Goal: Transaction & Acquisition: Download file/media

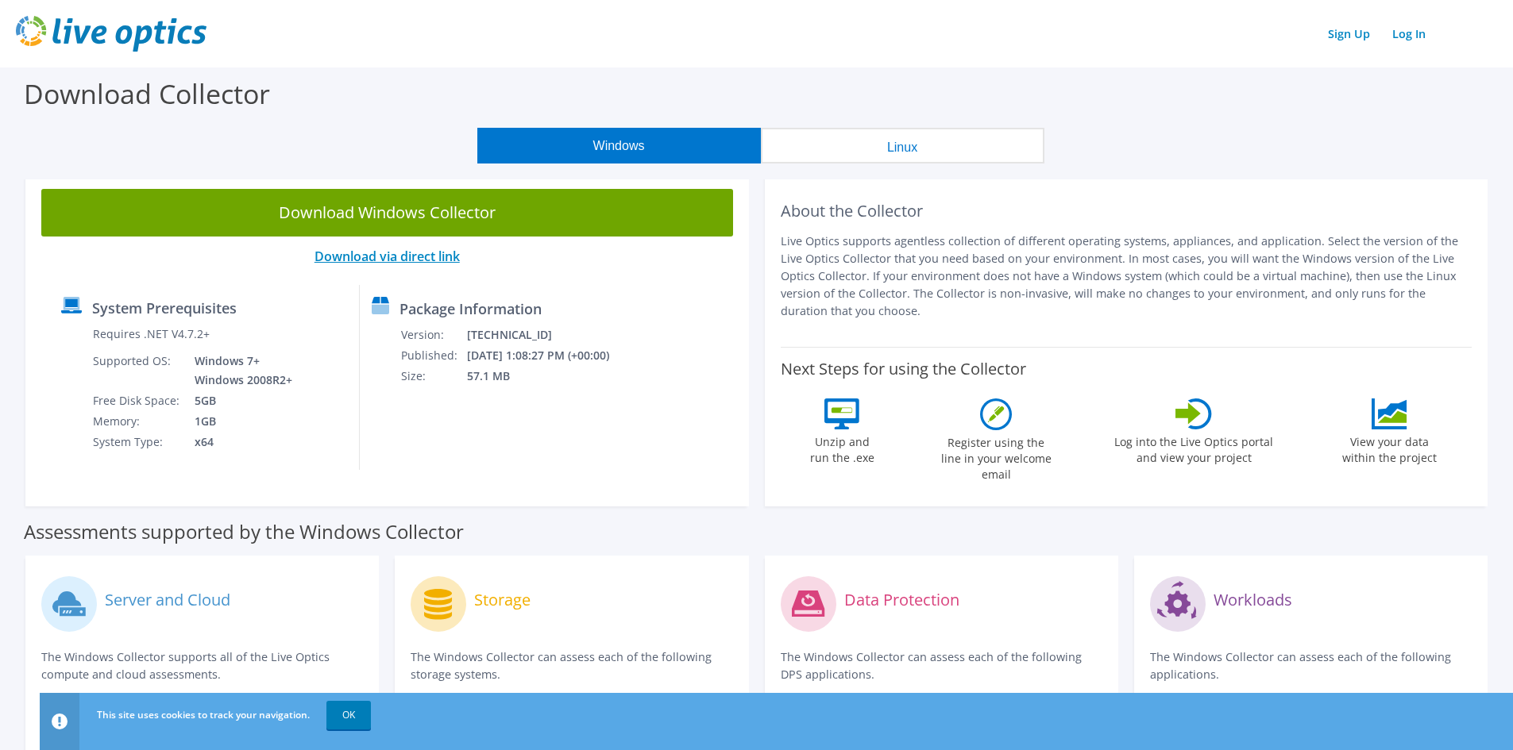
click at [413, 260] on link "Download via direct link" at bounding box center [386, 256] width 145 height 17
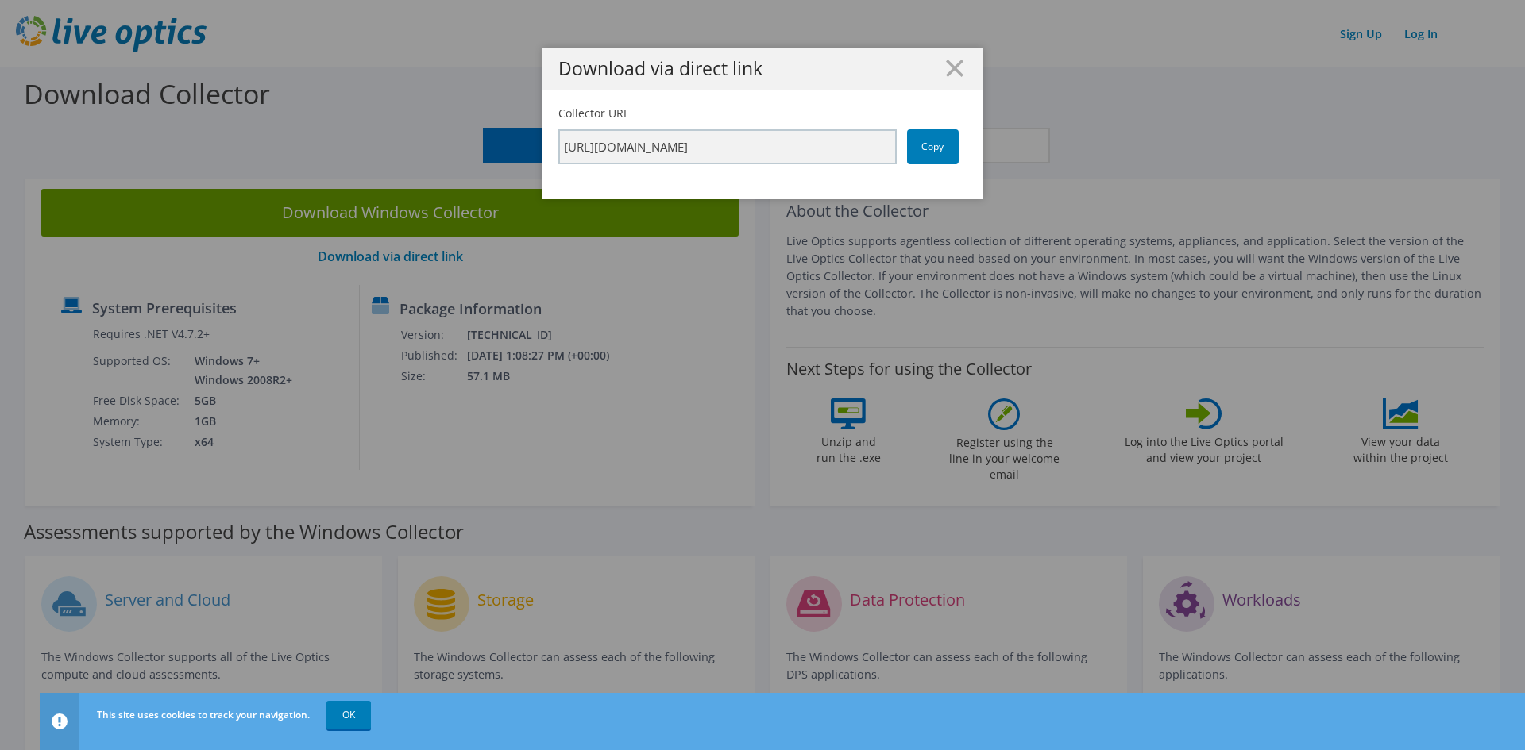
drag, startPoint x: 950, startPoint y: 64, endPoint x: 933, endPoint y: 91, distance: 31.1
click at [950, 64] on icon at bounding box center [954, 68] width 17 height 17
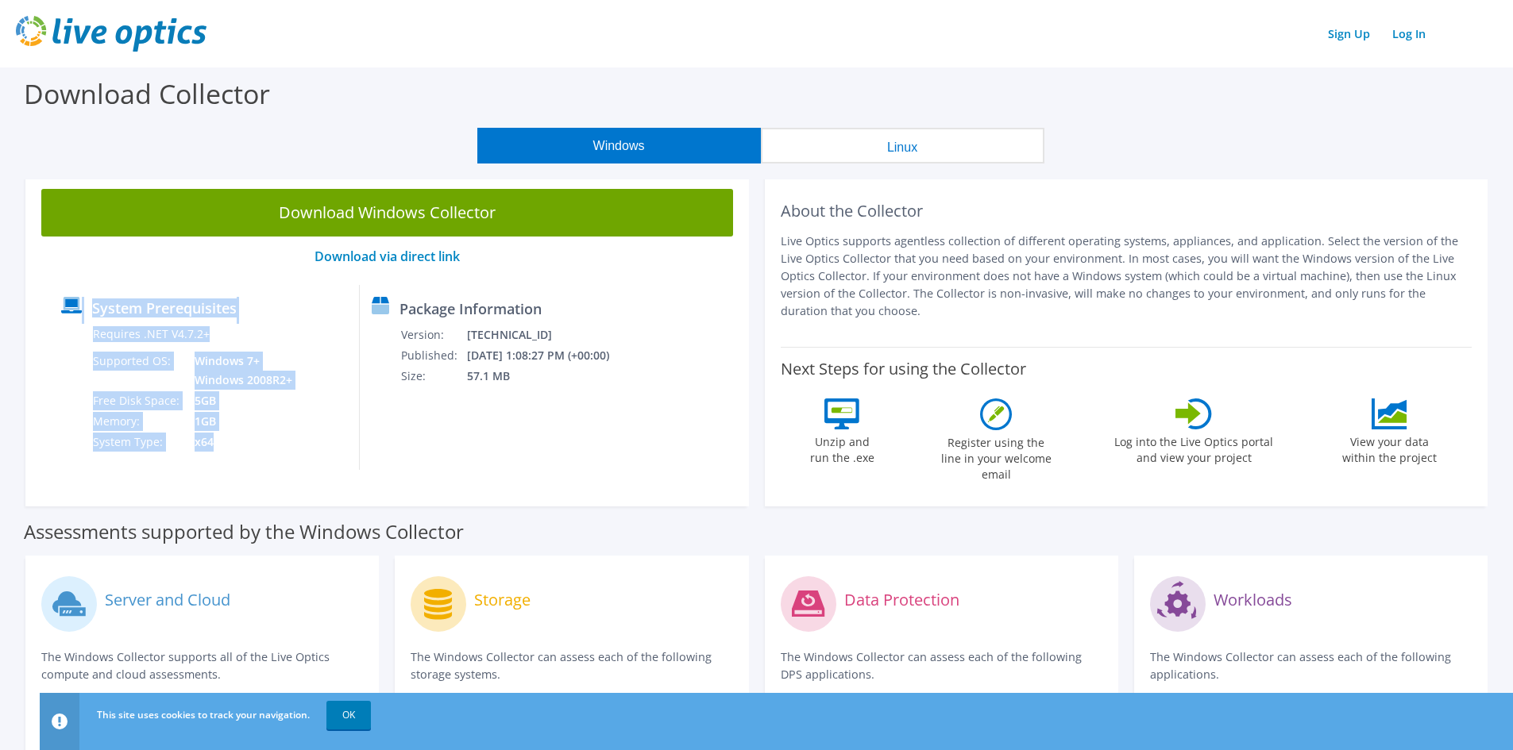
drag, startPoint x: 232, startPoint y: 407, endPoint x: 71, endPoint y: 291, distance: 198.1
click at [71, 291] on div "System Prerequisites Requires .NET V4.7.2+ Supported OS: Windows 7+ Windows 200…" at bounding box center [204, 377] width 310 height 185
click at [192, 410] on td "5GB" at bounding box center [239, 401] width 113 height 21
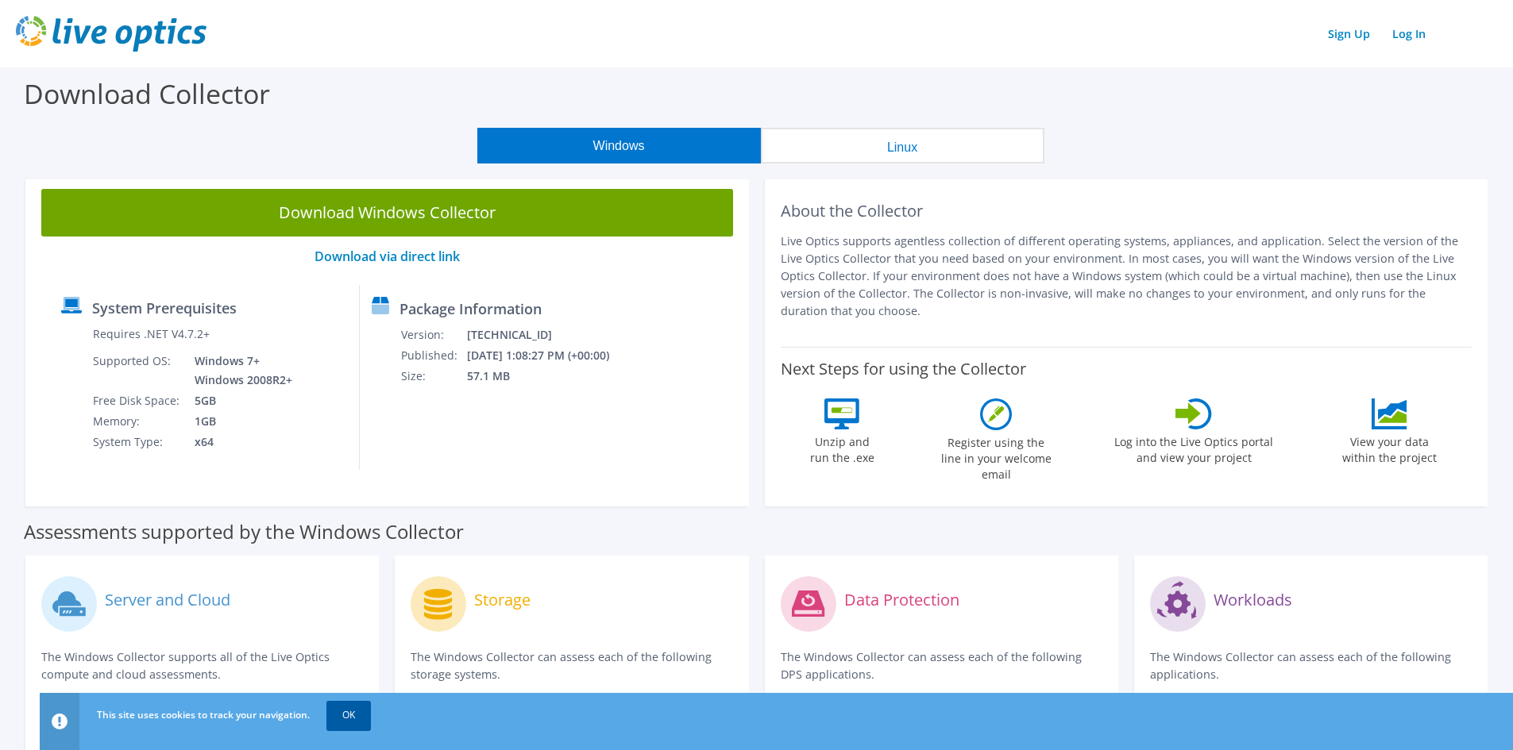
click at [338, 728] on link "OK" at bounding box center [348, 715] width 44 height 29
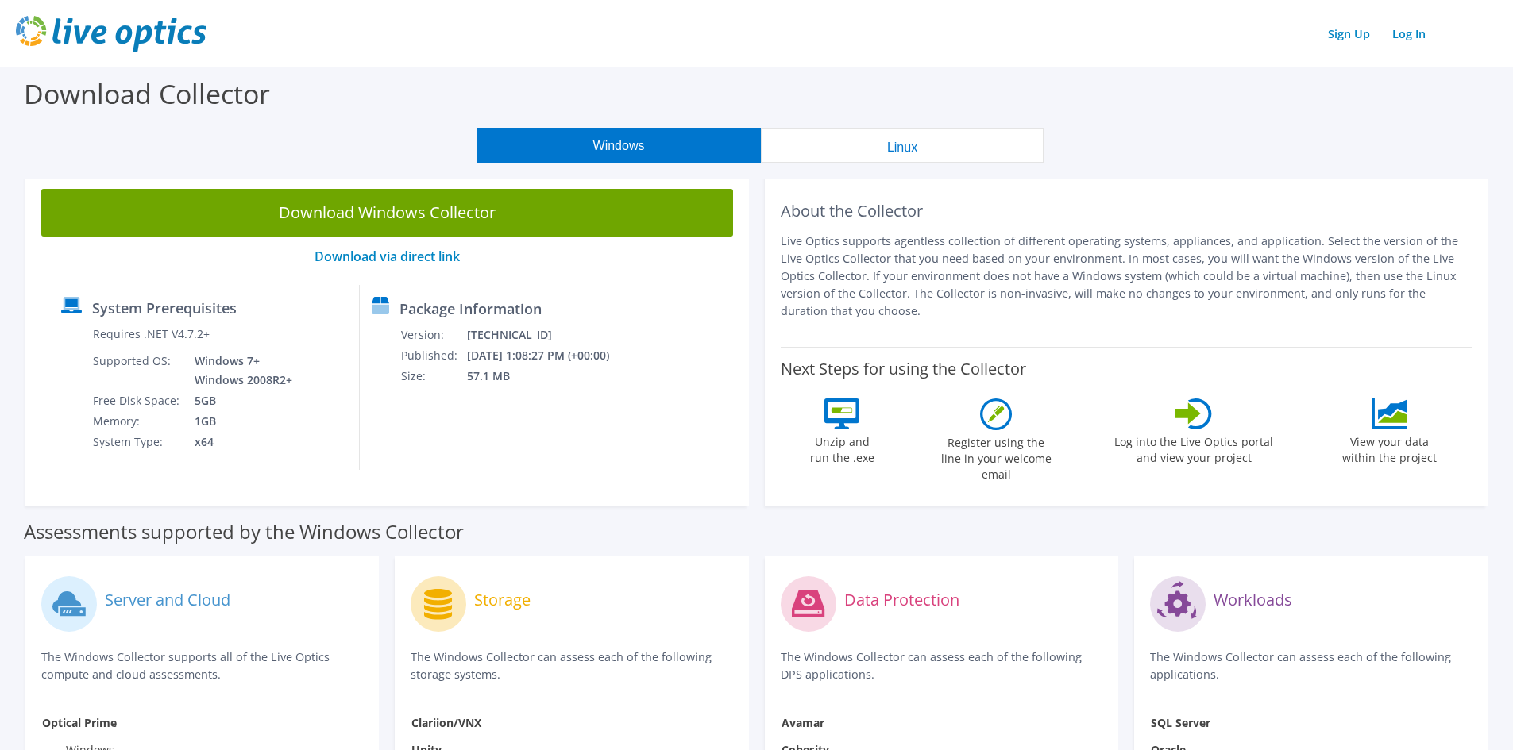
click at [833, 397] on div "Next Steps for using the Collector Unzip and run the .exe Register using the li…" at bounding box center [1127, 419] width 692 height 144
click at [1017, 407] on div "Register using the line in your welcome email" at bounding box center [995, 445] width 119 height 92
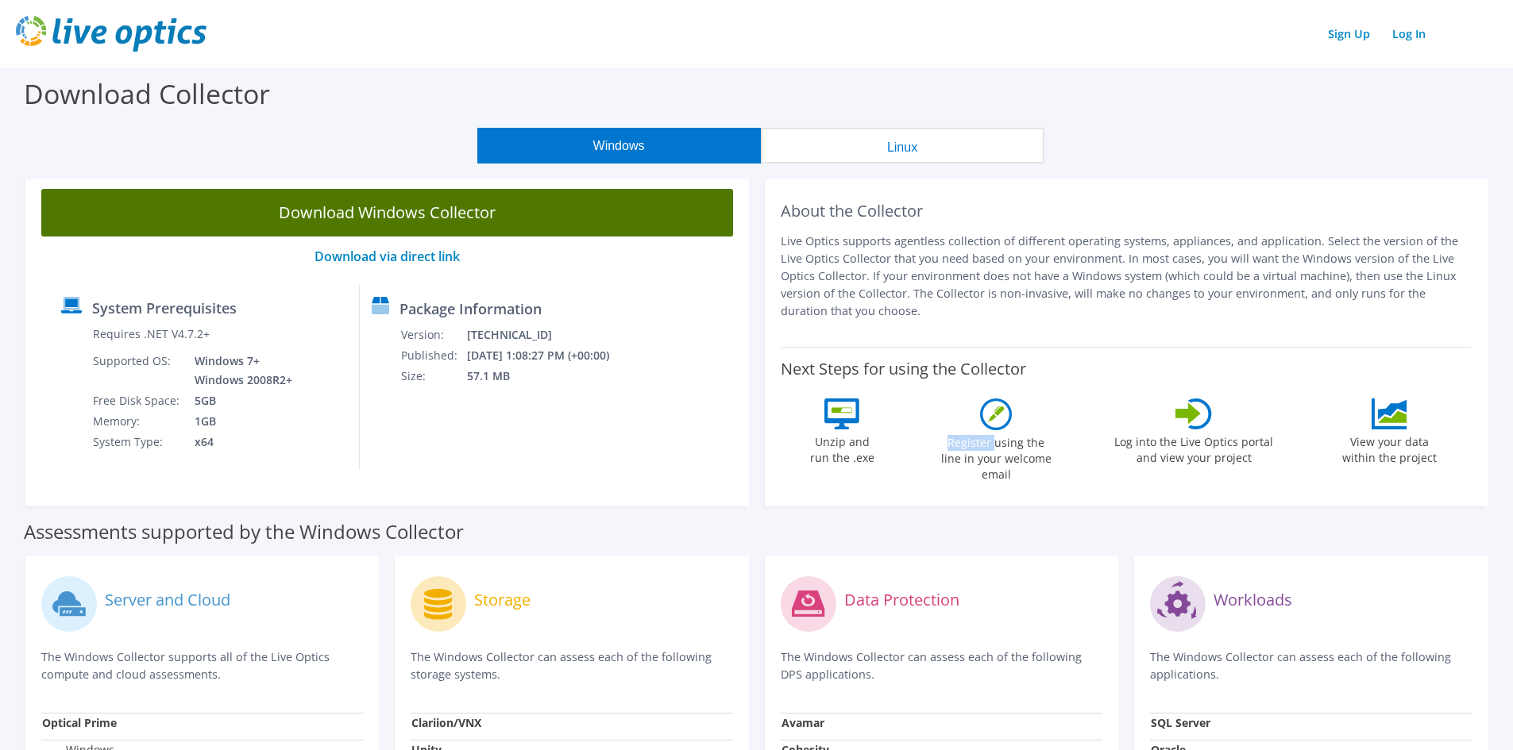
click at [394, 201] on link "Download Windows Collector" at bounding box center [387, 213] width 692 height 48
